Goal: Book appointment/travel/reservation

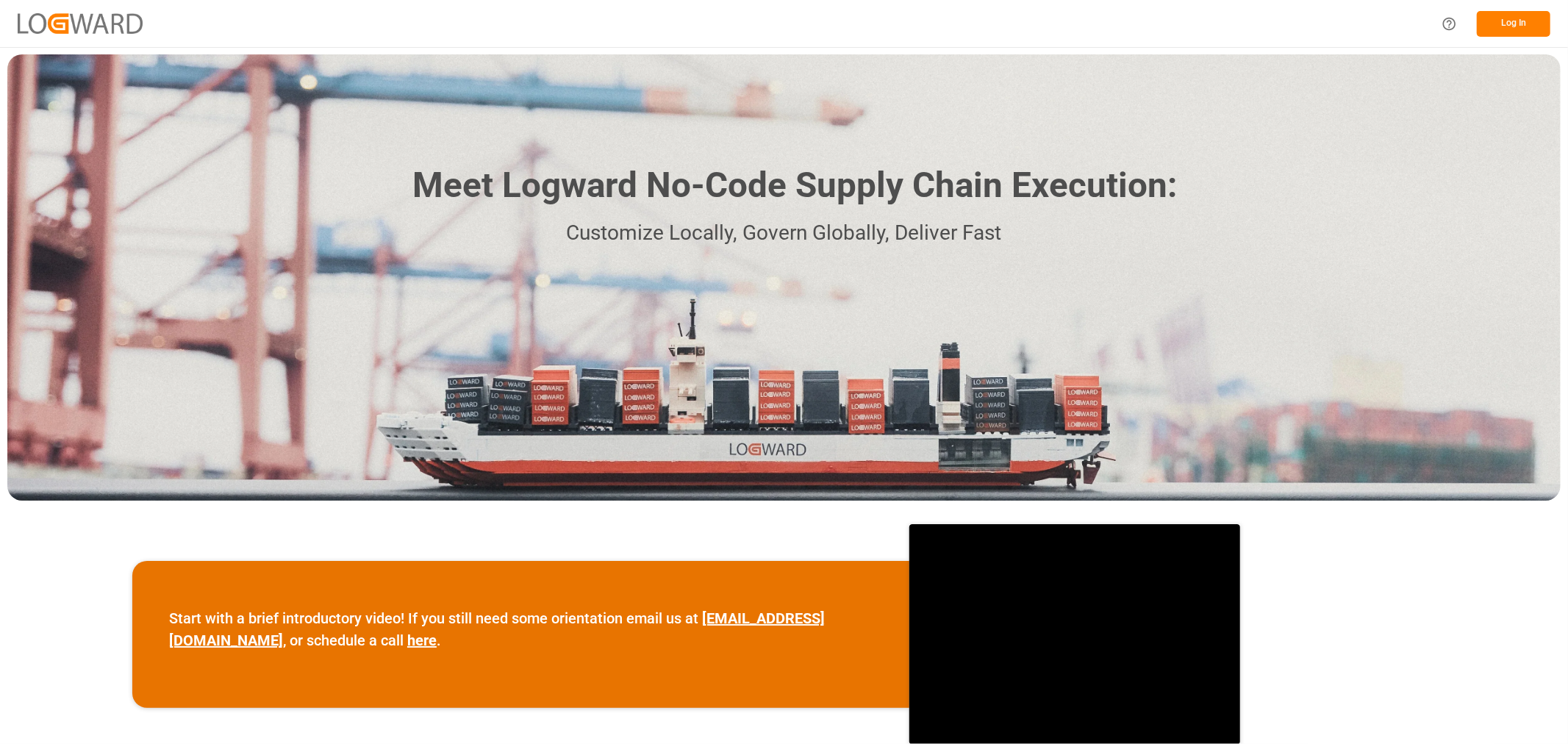
click at [1538, 19] on button "Log In" at bounding box center [1513, 25] width 73 height 26
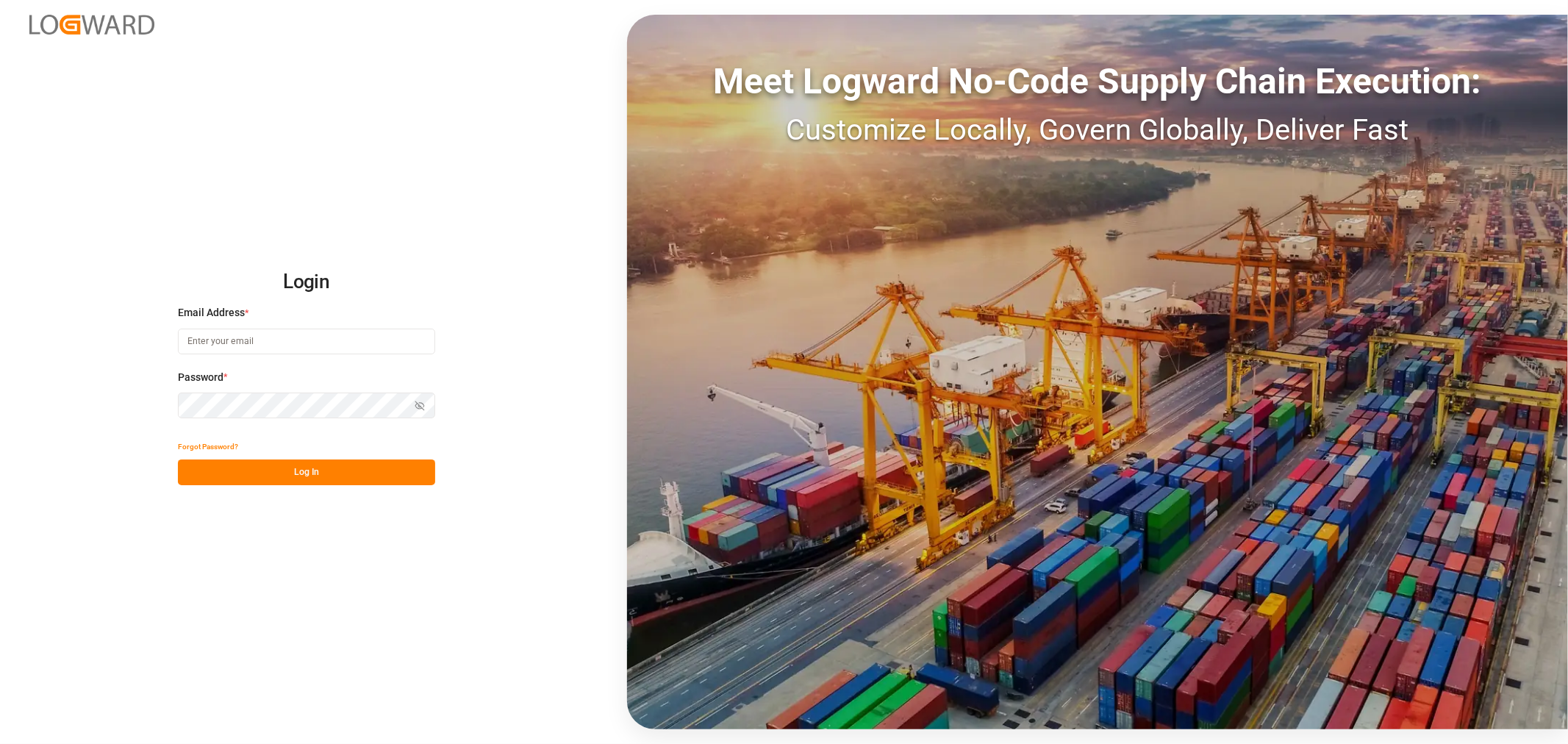
type input "[PERSON_NAME][EMAIL_ADDRESS][DOMAIN_NAME]"
click at [344, 474] on button "Log In" at bounding box center [306, 473] width 257 height 26
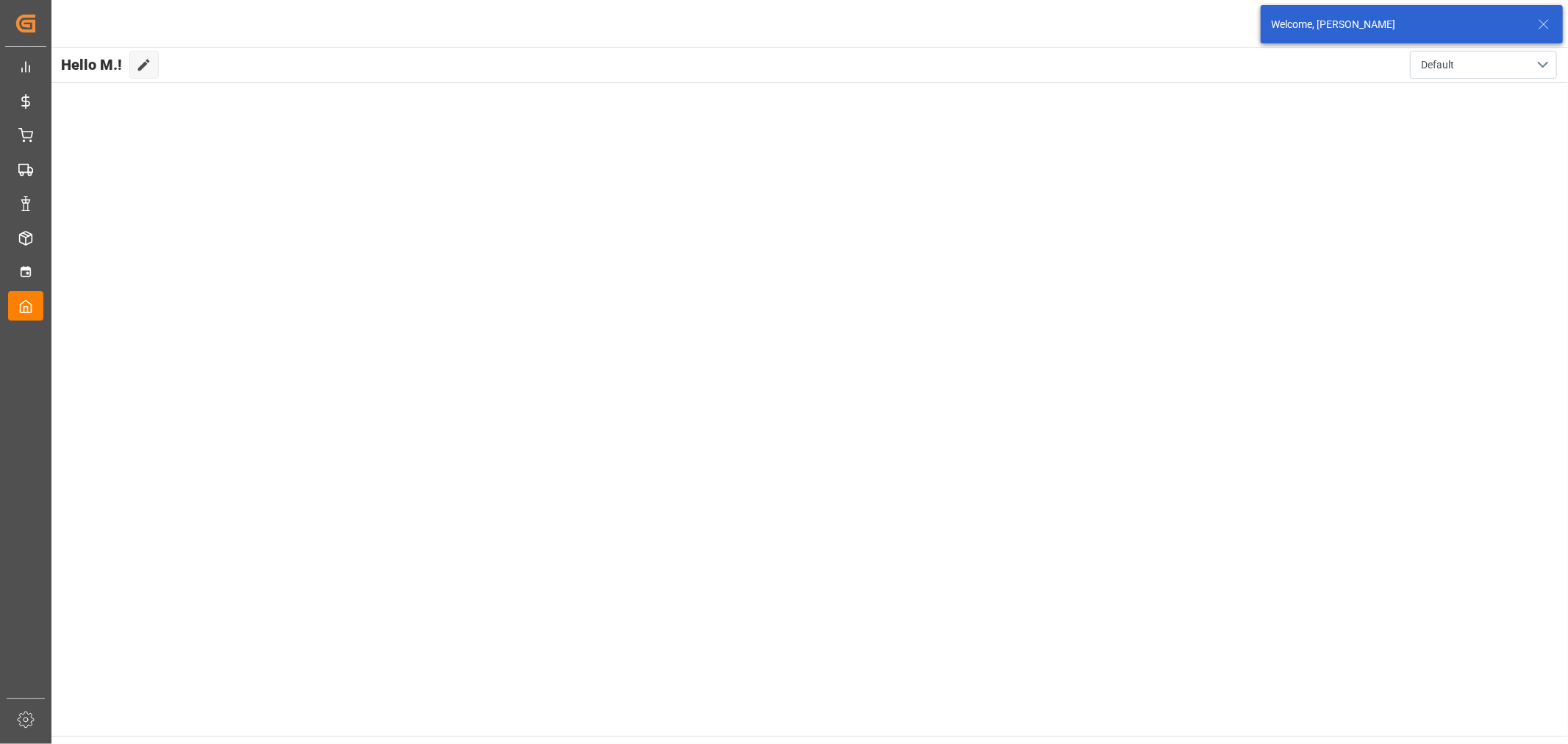
click at [1544, 20] on icon at bounding box center [1544, 25] width 18 height 18
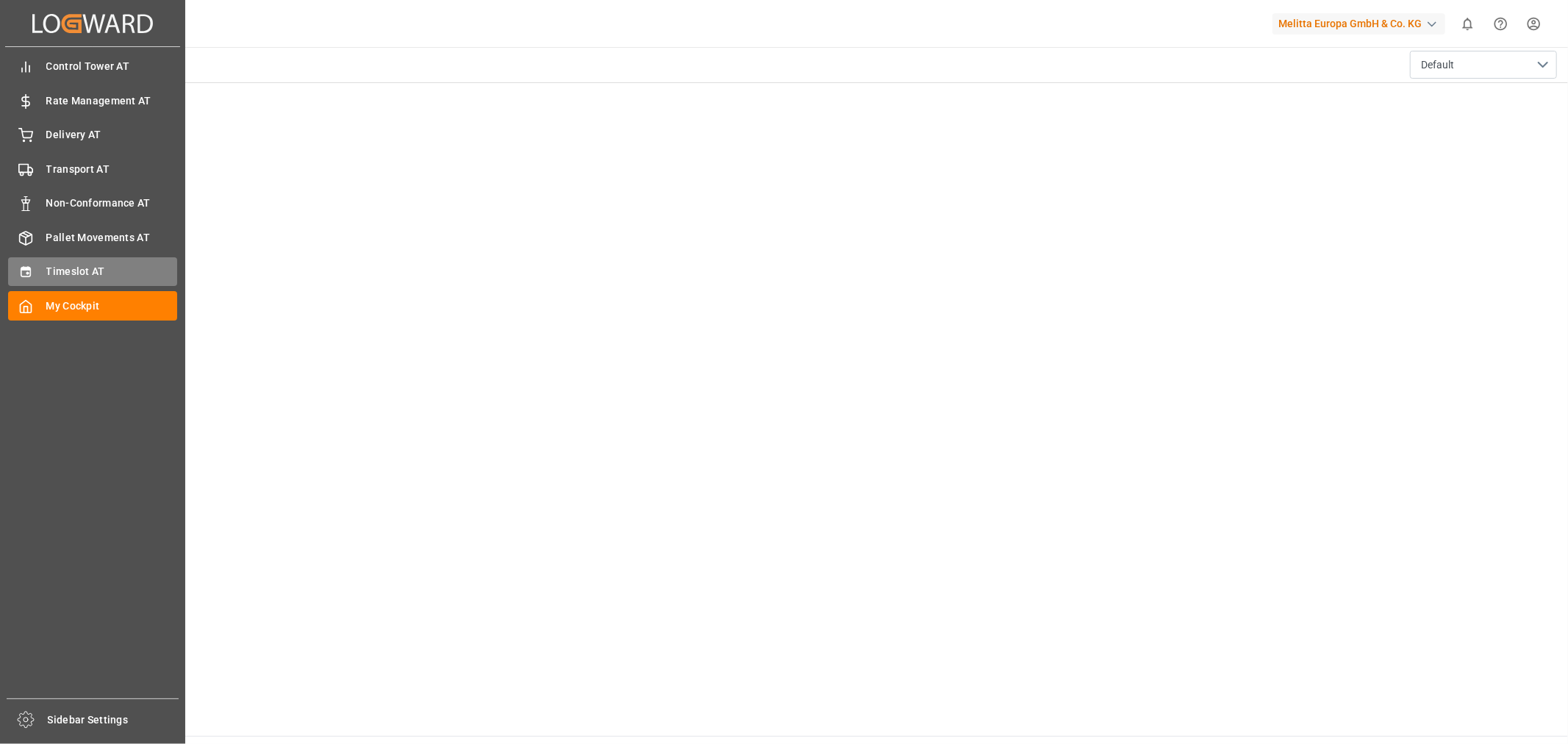
drag, startPoint x: 99, startPoint y: 252, endPoint x: 108, endPoint y: 263, distance: 14.2
click at [100, 252] on div "Control Tower AT [GEOGRAPHIC_DATA] AT Rate Management AT Rate Management AT Del…" at bounding box center [92, 373] width 175 height 652
click at [108, 264] on span "Timeslot AT" at bounding box center [112, 271] width 131 height 16
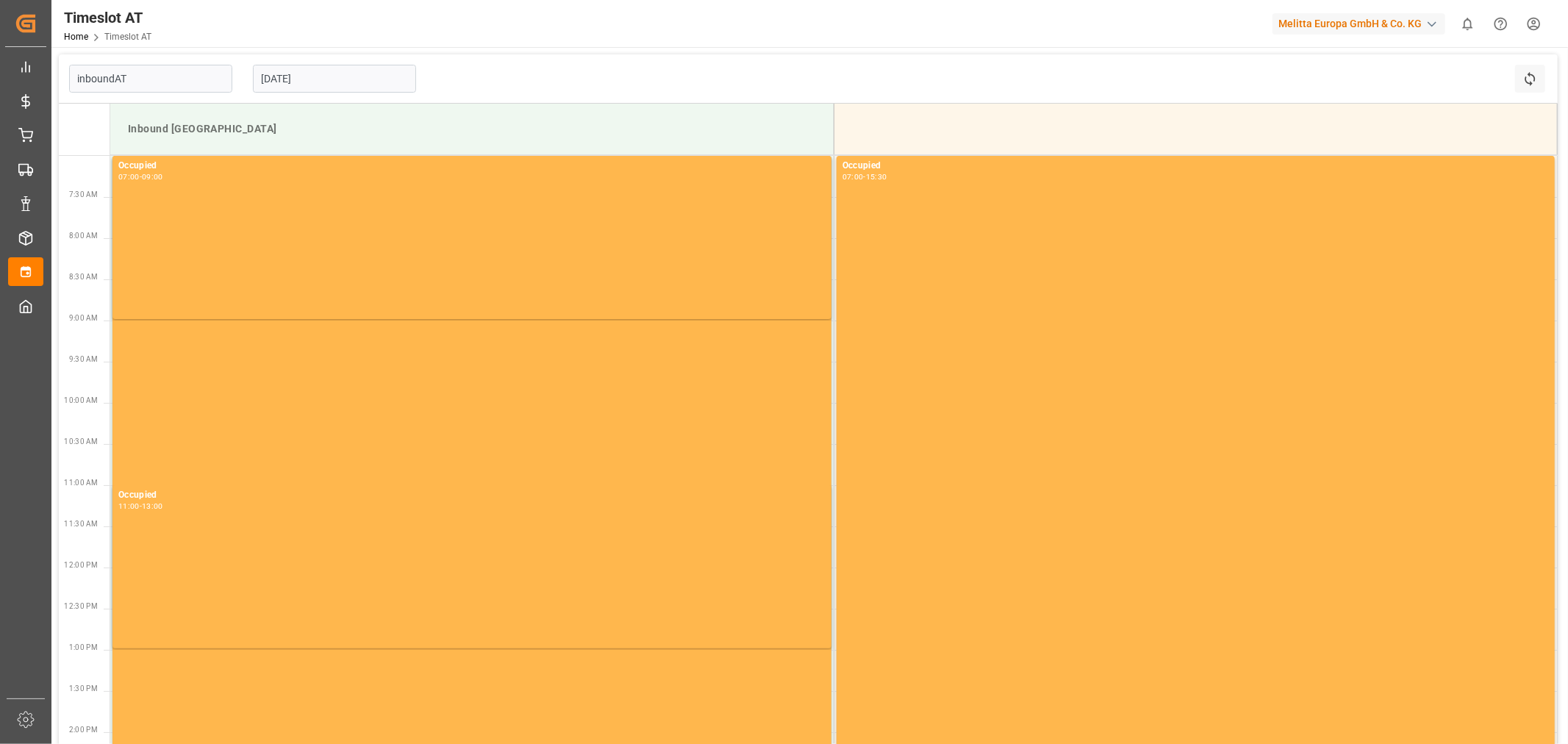
type input "Inbound AT"
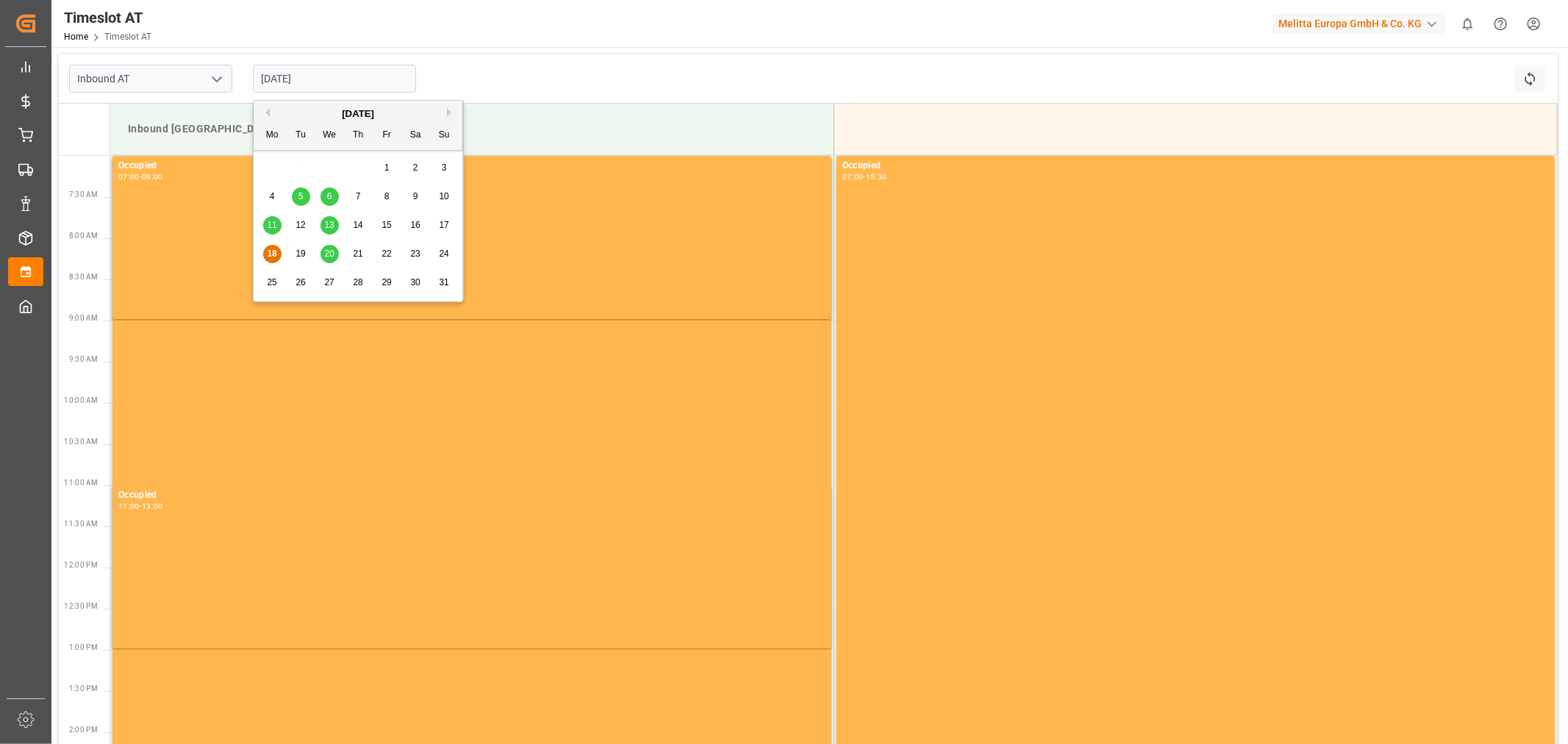
click at [301, 82] on input "[DATE]" at bounding box center [335, 78] width 163 height 28
click at [326, 260] on div "20" at bounding box center [330, 255] width 19 height 18
type input "[DATE]"
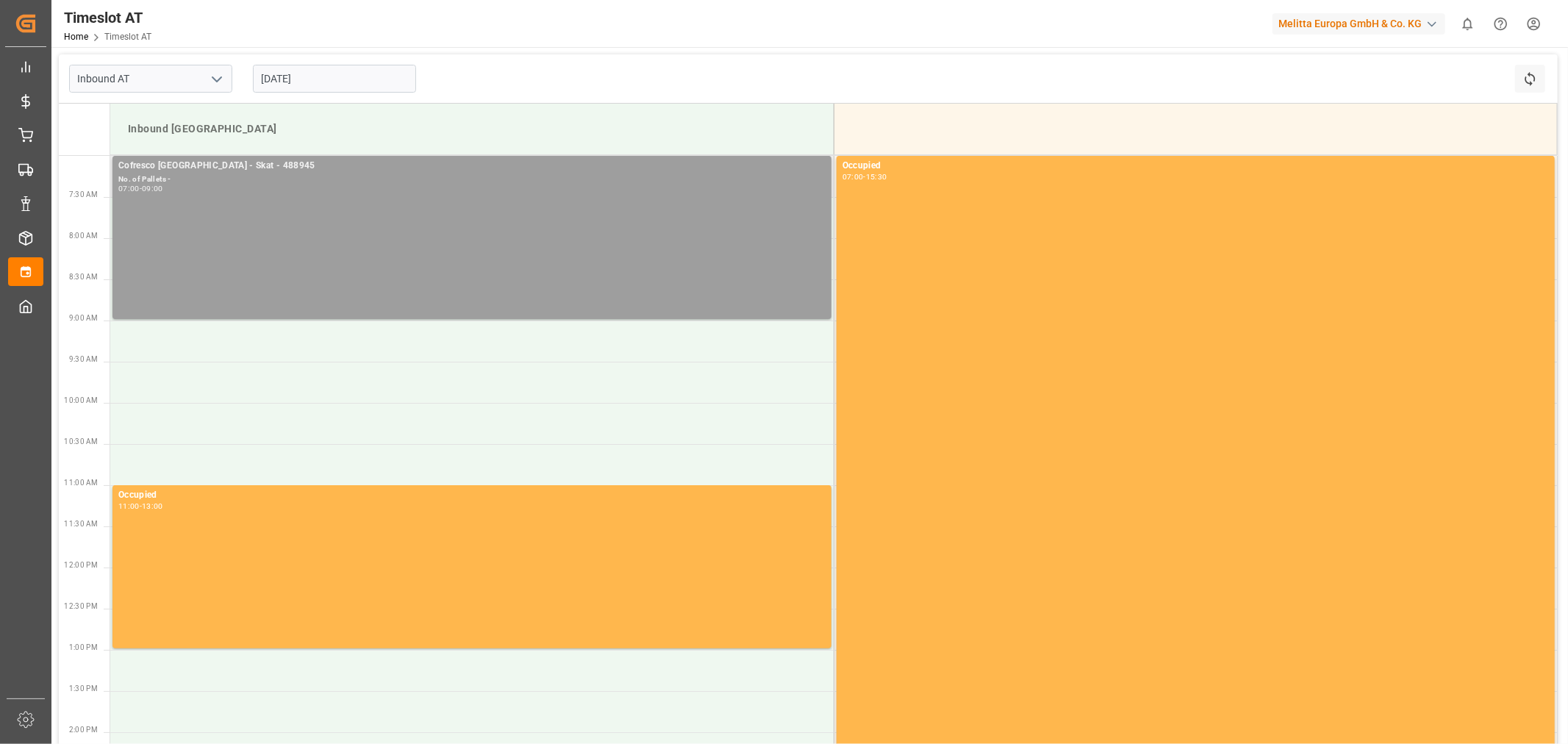
click at [319, 246] on div "Cofresco [GEOGRAPHIC_DATA] - Skat - 488945 No. of Pallets - 07:00 - 09:00" at bounding box center [472, 238] width 707 height 158
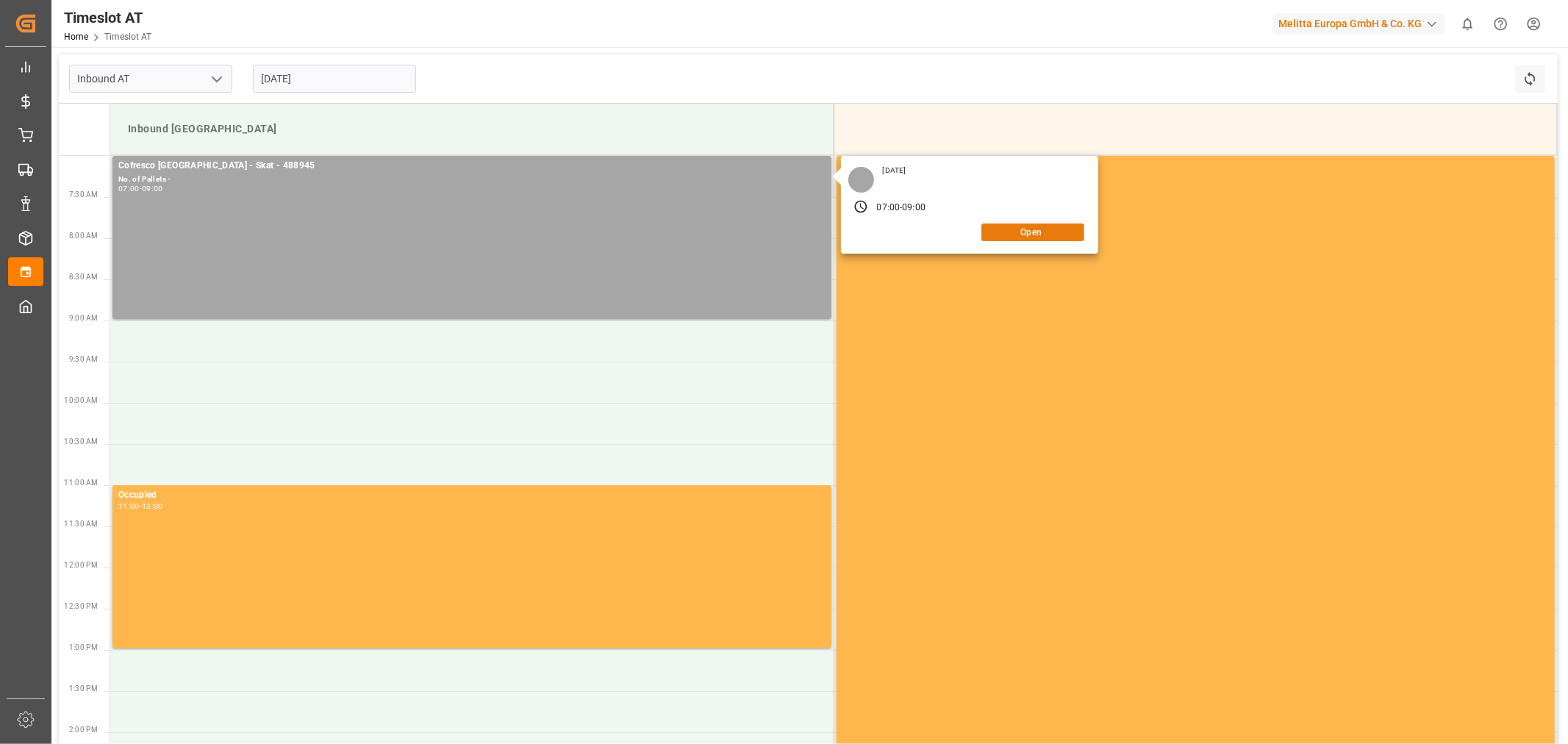
click at [1052, 232] on button "Open" at bounding box center [1033, 233] width 103 height 18
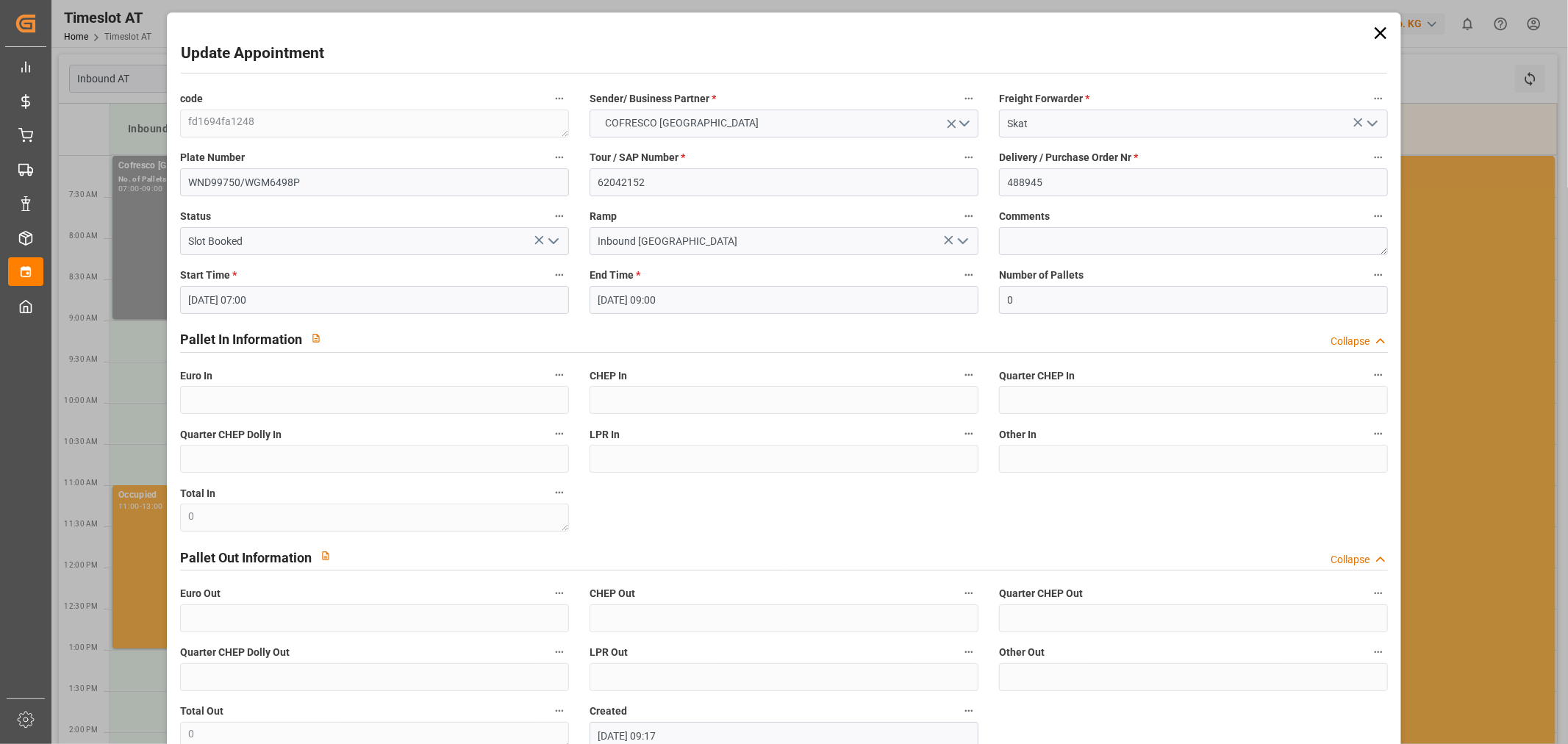
click at [1380, 33] on icon at bounding box center [1380, 33] width 20 height 20
